Goal: Transaction & Acquisition: Purchase product/service

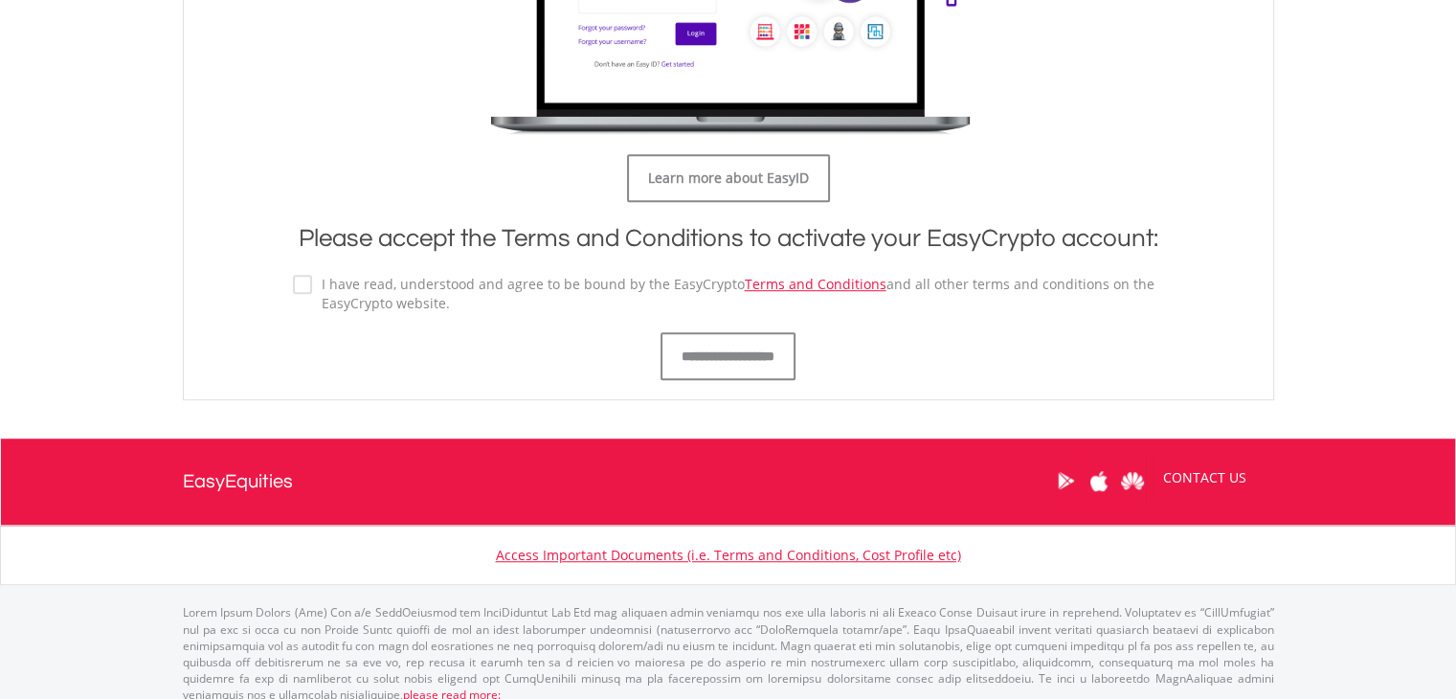
scroll to position [1127, 0]
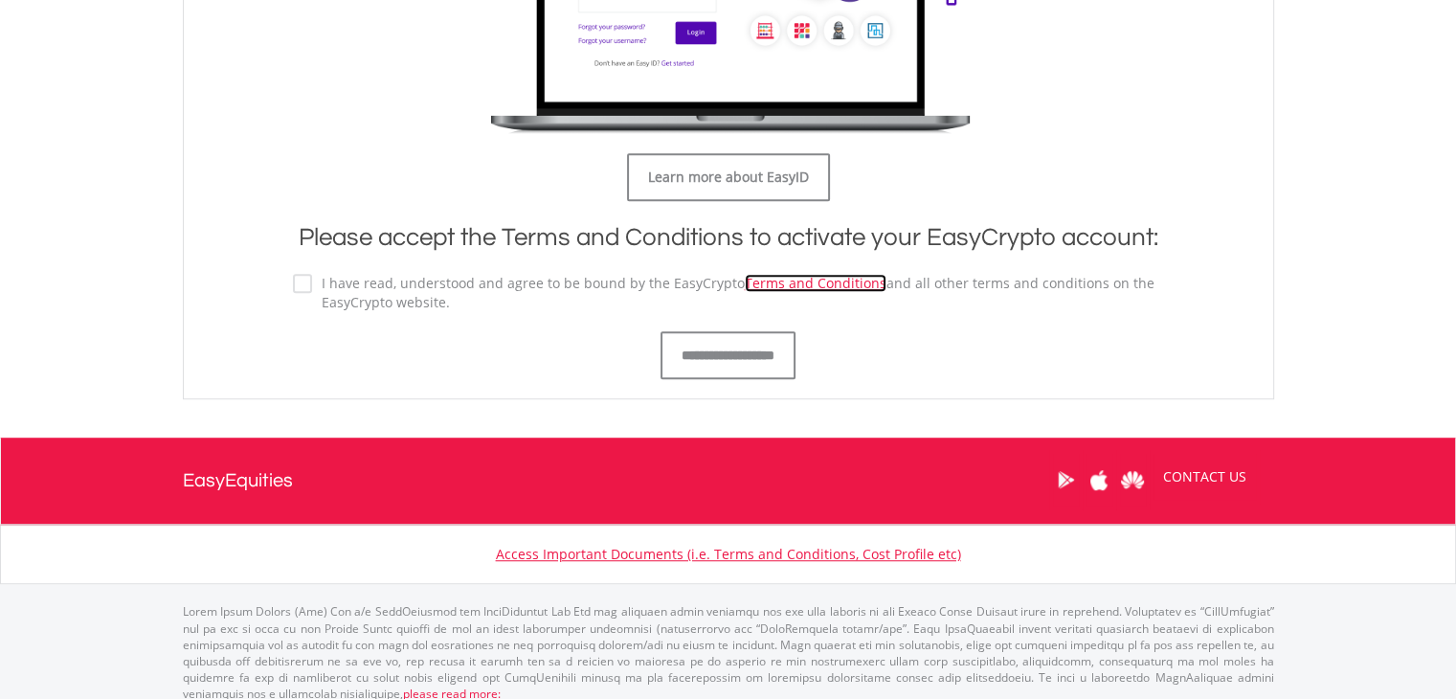
click at [785, 287] on link "Terms and Conditions" at bounding box center [816, 283] width 142 height 18
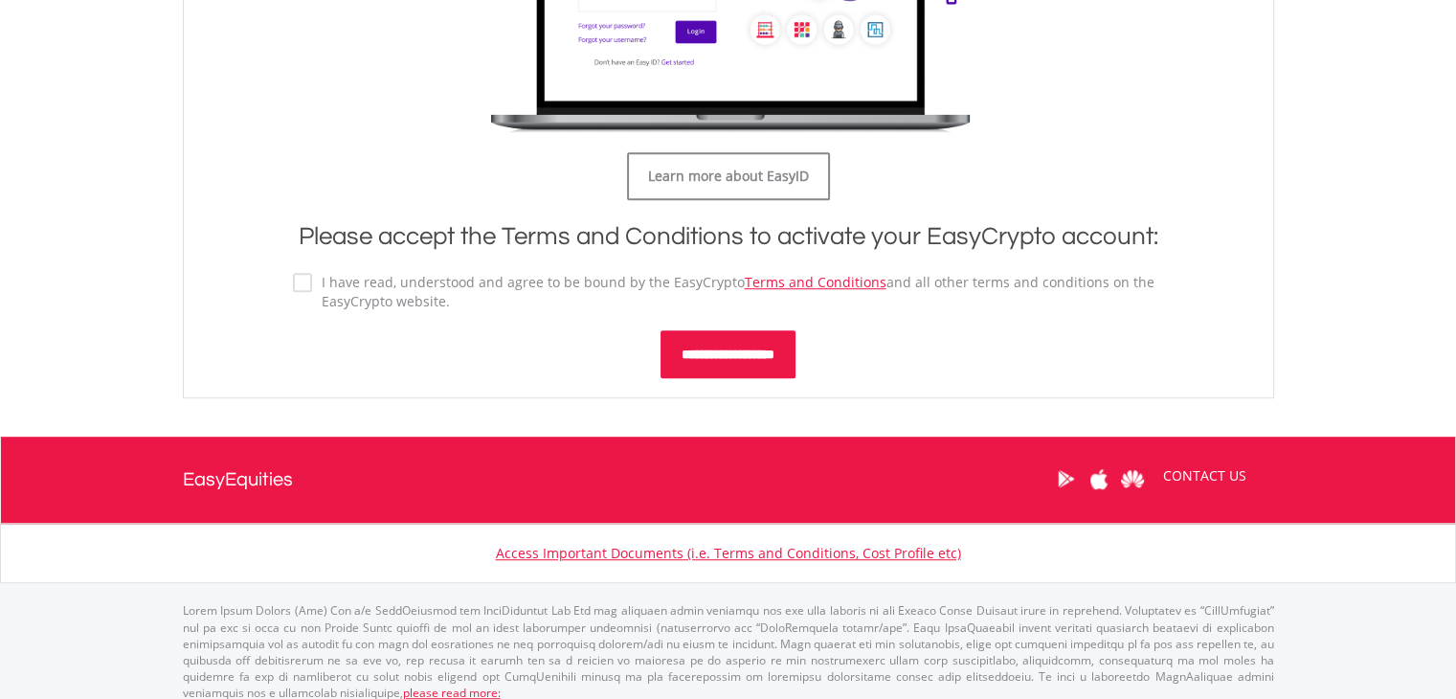
click at [735, 361] on input "**********" at bounding box center [727, 354] width 135 height 48
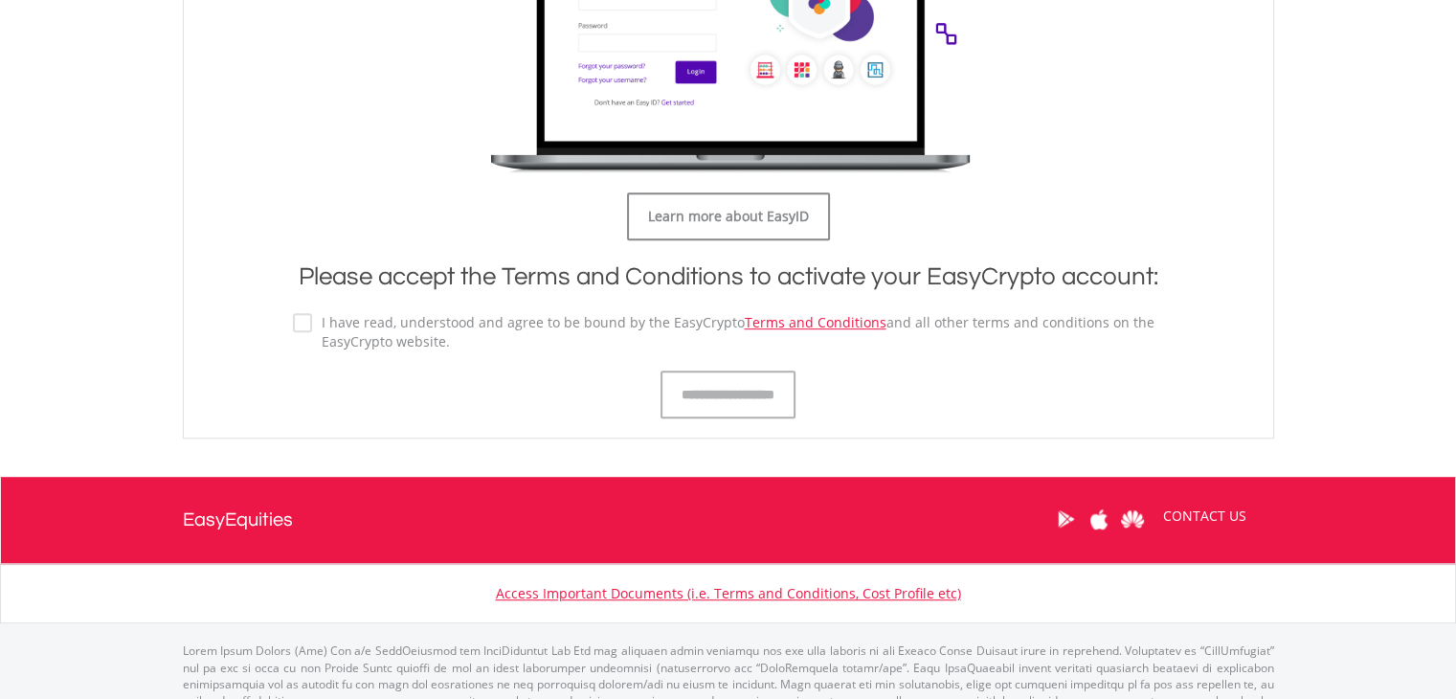
scroll to position [1048, 0]
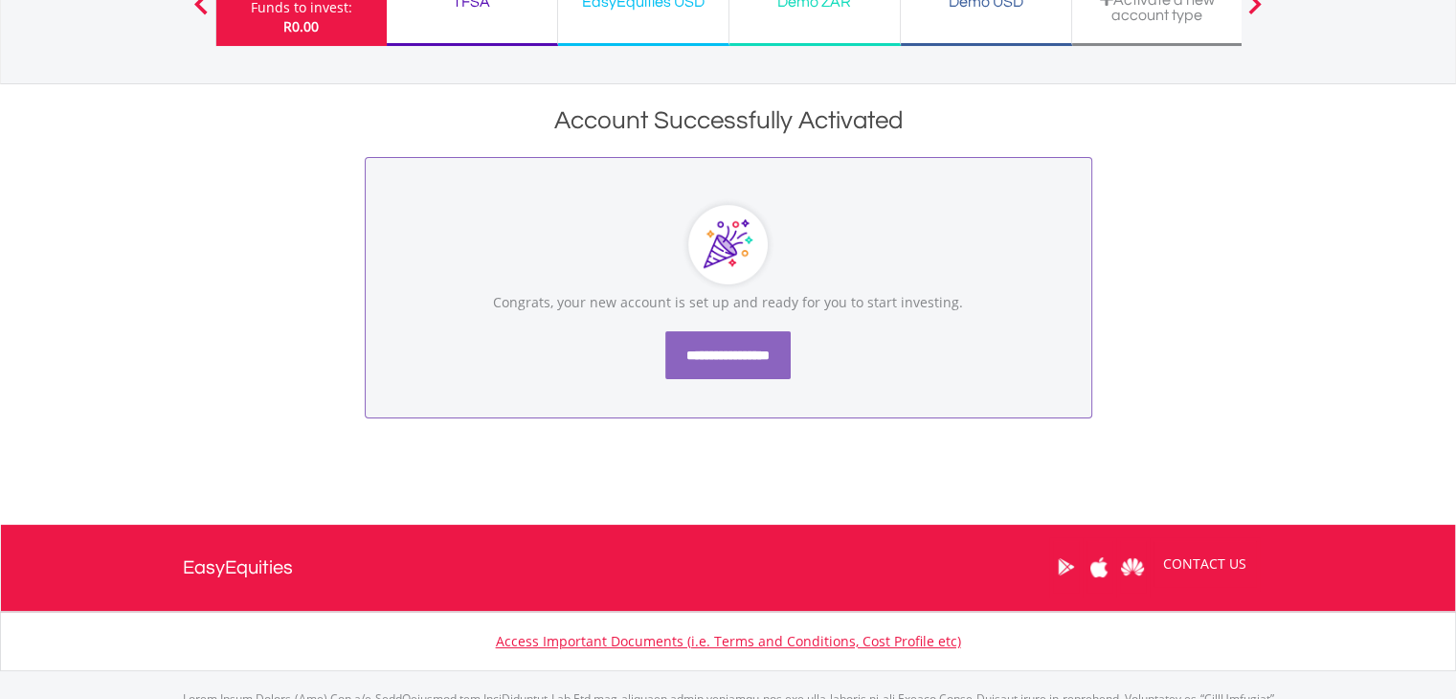
scroll to position [189, 0]
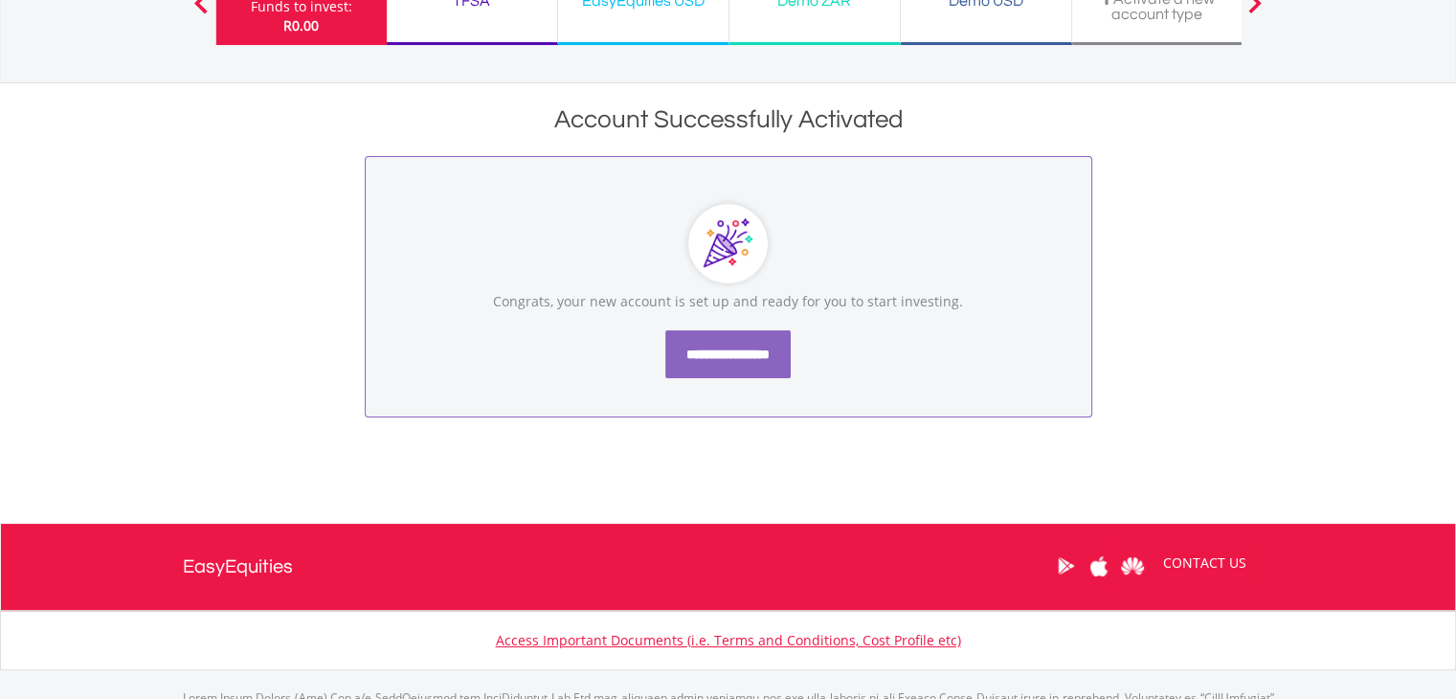
click at [744, 361] on input "**********" at bounding box center [727, 354] width 125 height 48
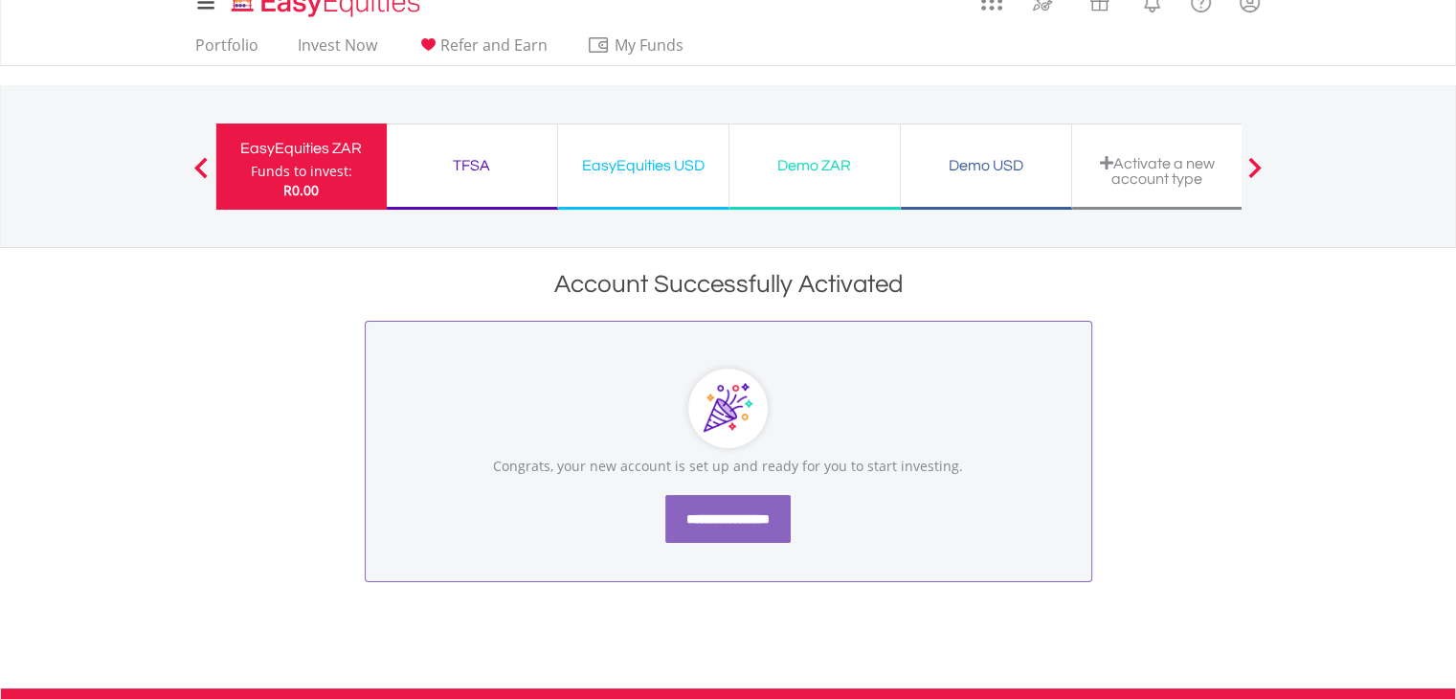
scroll to position [0, 0]
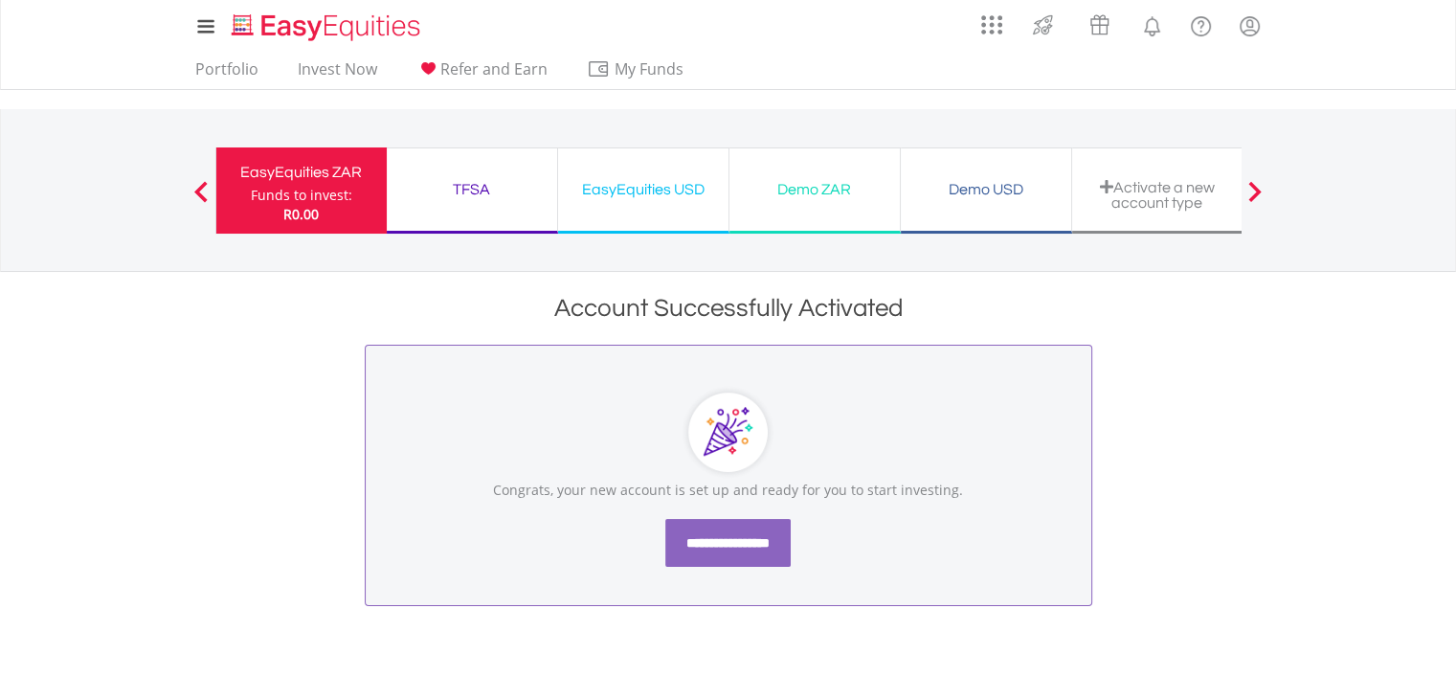
click at [1267, 187] on div at bounding box center [1255, 190] width 38 height 19
click at [1250, 188] on span at bounding box center [1254, 191] width 13 height 21
click at [479, 69] on span "Refer and Earn" at bounding box center [493, 68] width 107 height 21
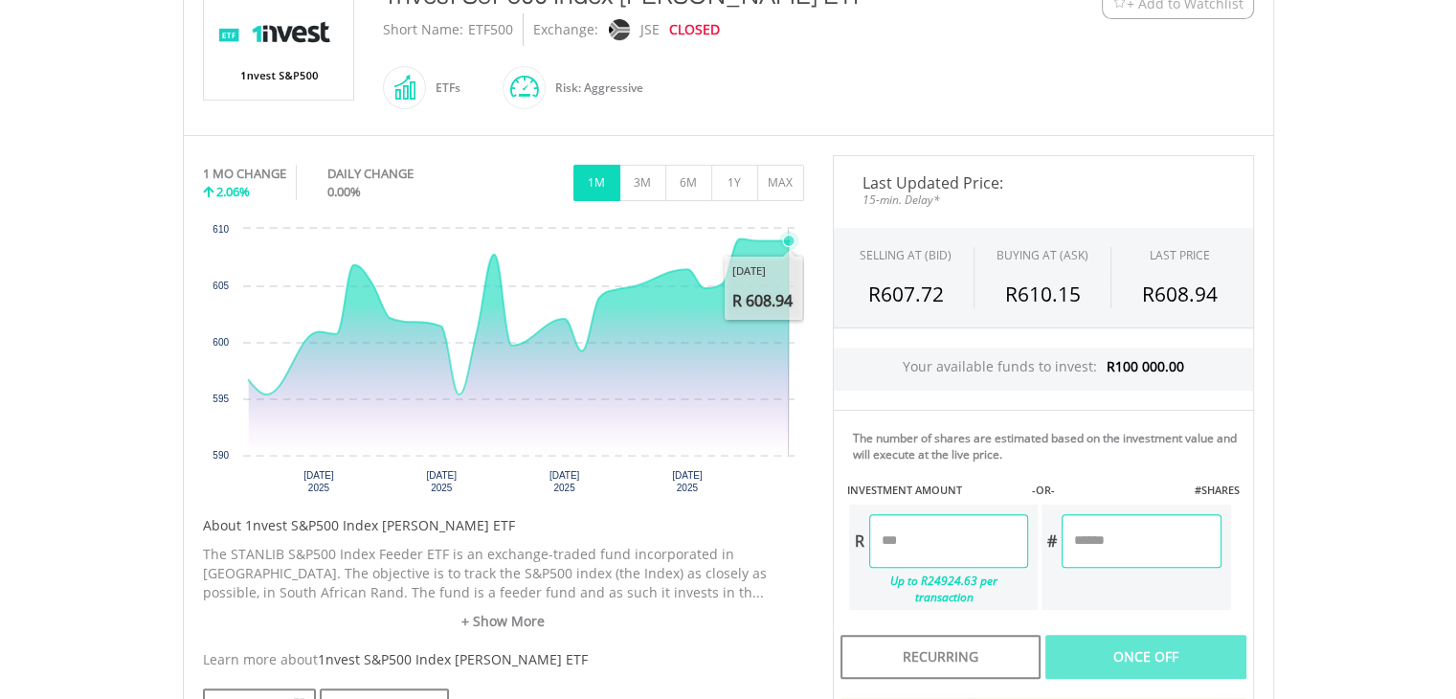
scroll to position [460, 0]
click at [737, 176] on button "1Y" at bounding box center [734, 182] width 47 height 36
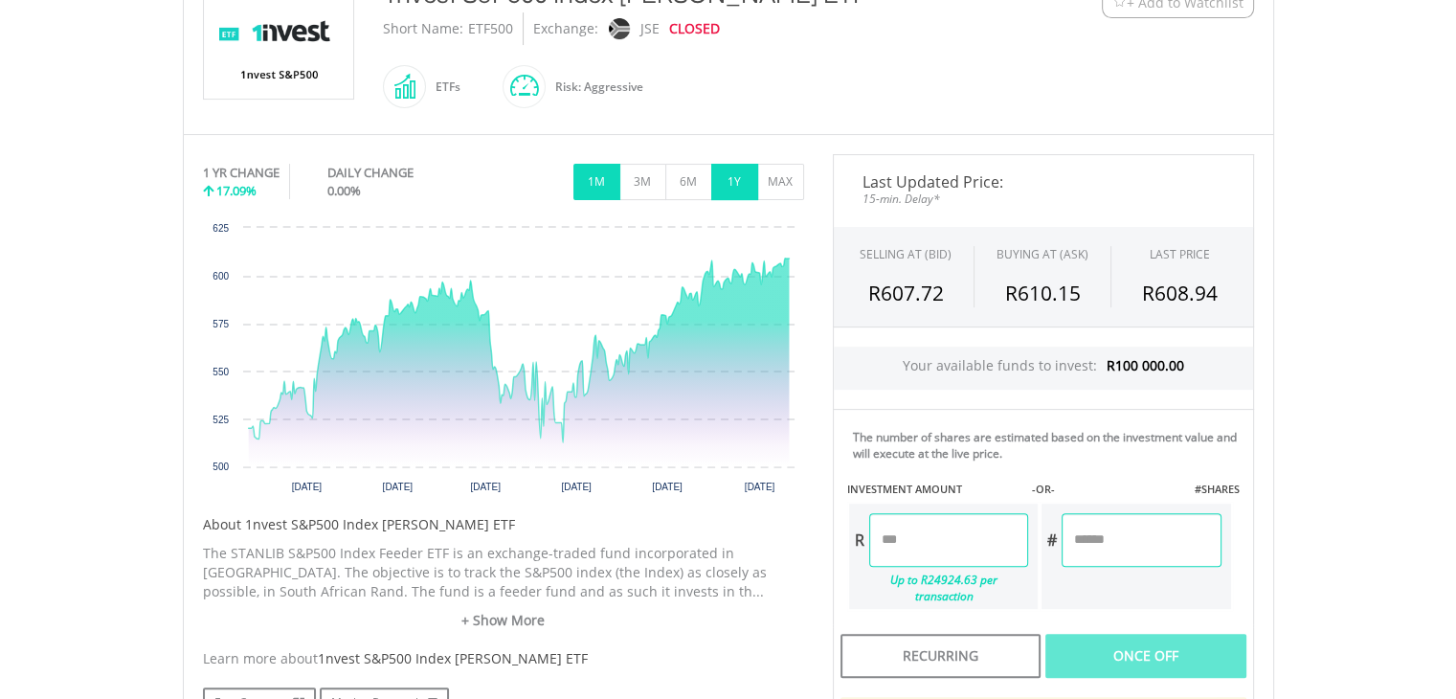
click at [593, 175] on button "1M" at bounding box center [596, 182] width 47 height 36
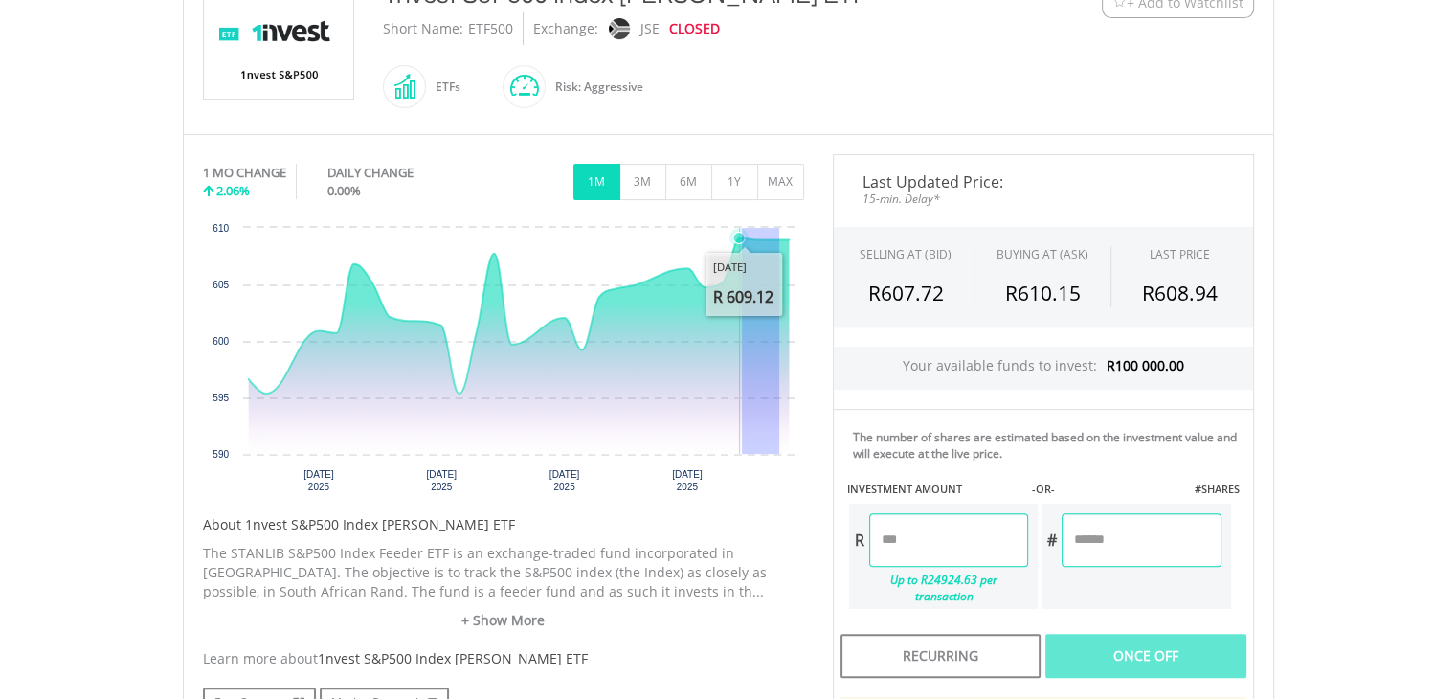
drag, startPoint x: 778, startPoint y: 299, endPoint x: 741, endPoint y: 299, distance: 37.3
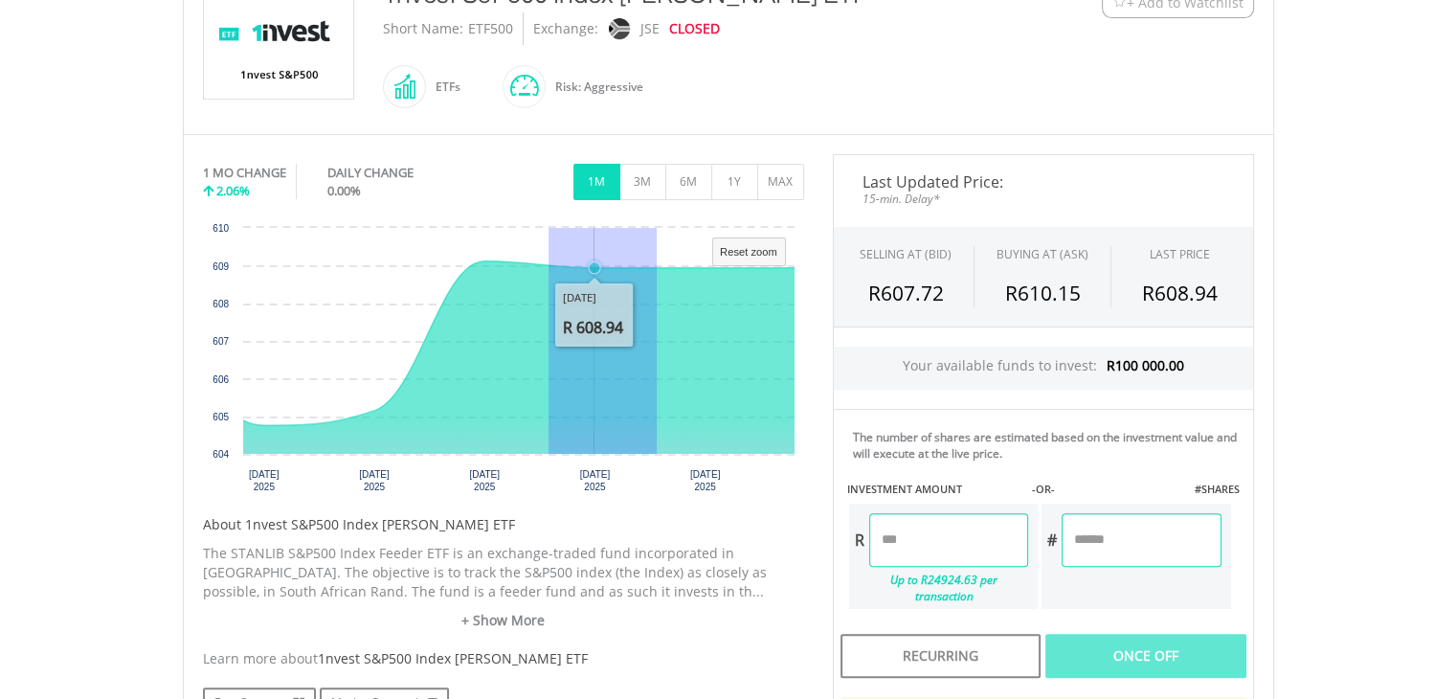
drag, startPoint x: 547, startPoint y: 306, endPoint x: 656, endPoint y: 307, distance: 108.2
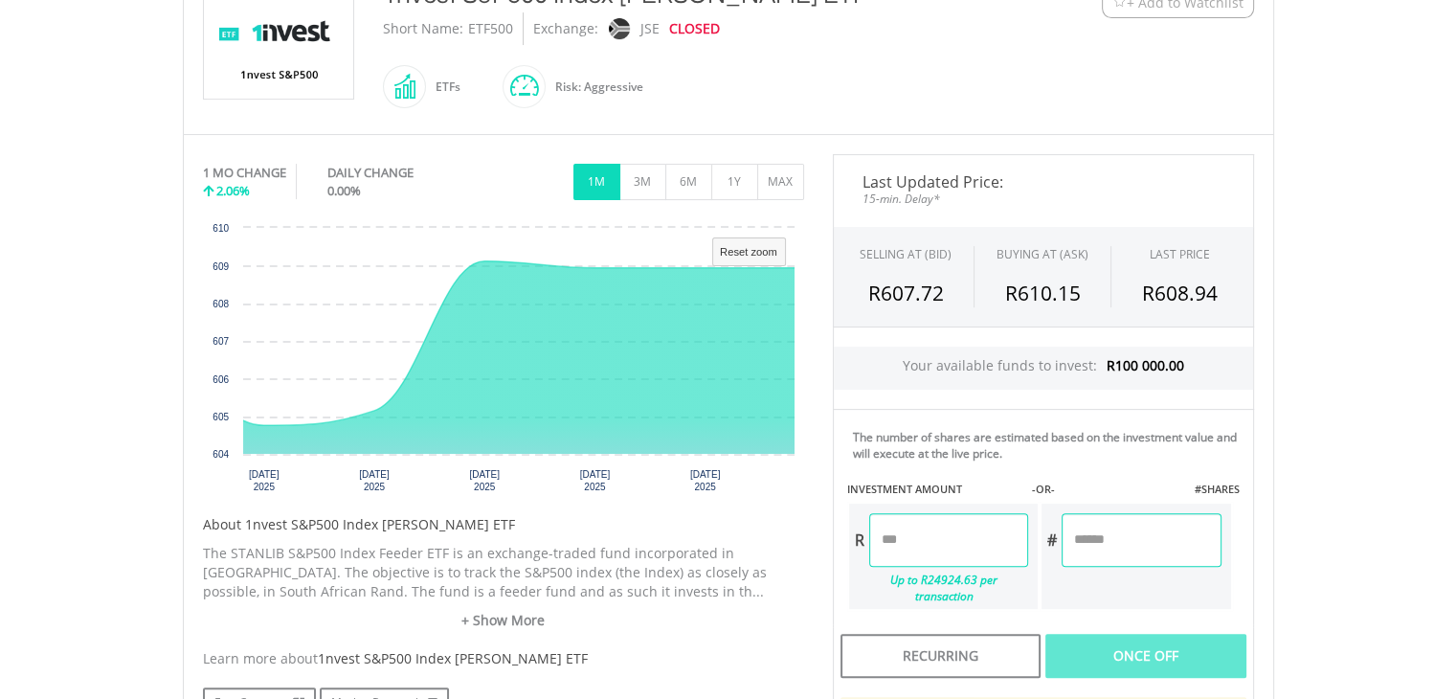
drag, startPoint x: 476, startPoint y: 472, endPoint x: 564, endPoint y: 467, distance: 88.2
click at [564, 467] on icon "Created with Highcharts 11.1.0 Reset zoom level 1:1 Reset zoom 16 Sep ​ 2025 17…" at bounding box center [503, 361] width 601 height 287
click at [756, 254] on text "Reset zoom" at bounding box center [748, 251] width 57 height 11
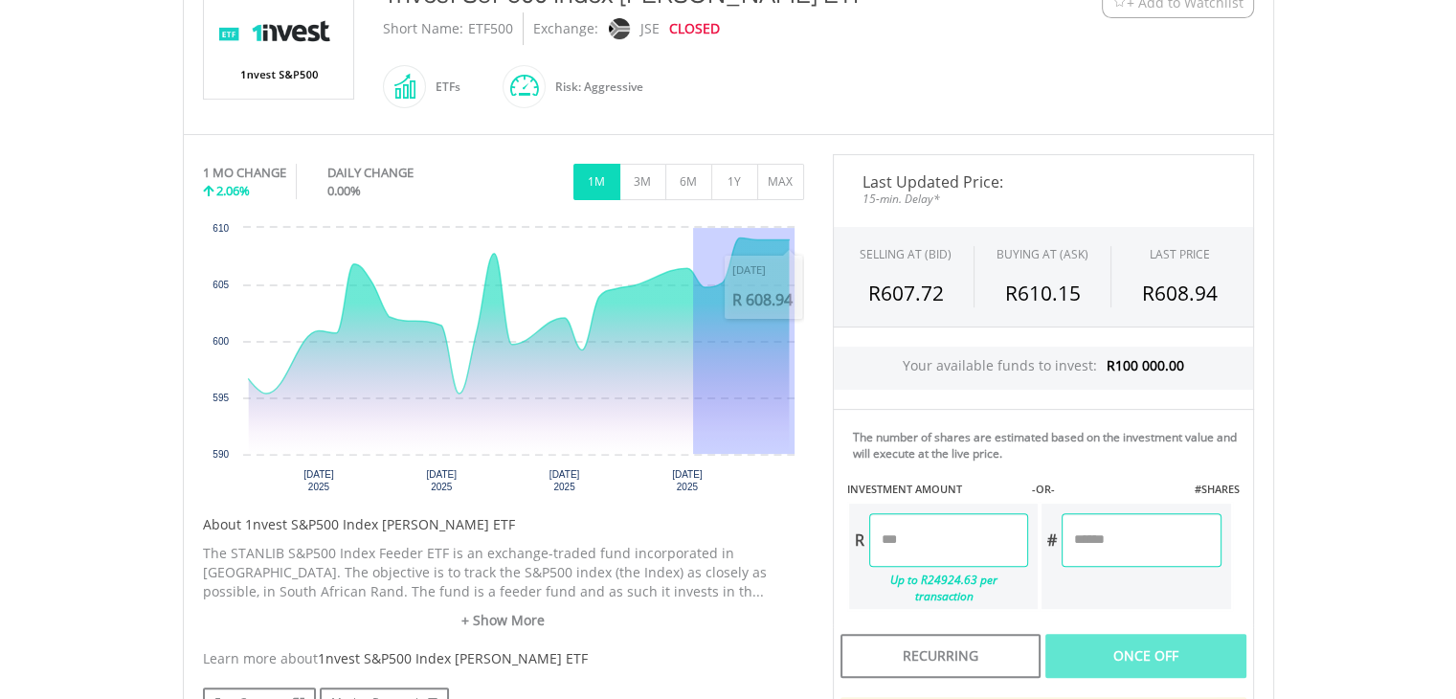
drag, startPoint x: 692, startPoint y: 353, endPoint x: 795, endPoint y: 351, distance: 103.4
click at [795, 351] on icon "Created with Highcharts 11.1.0 25 Aug ​ 2025 1 Sep ​ 2025 8 Sep ​ 2025 15 Sep ​…" at bounding box center [503, 361] width 601 height 287
